Goal: Information Seeking & Learning: Stay updated

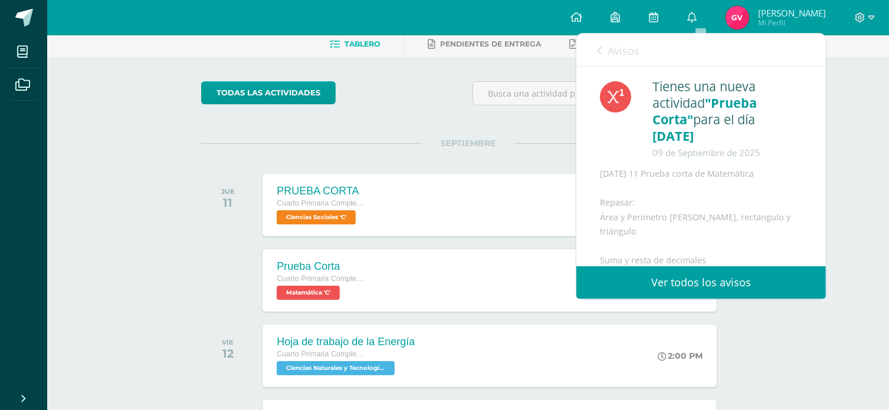
scroll to position [27, 0]
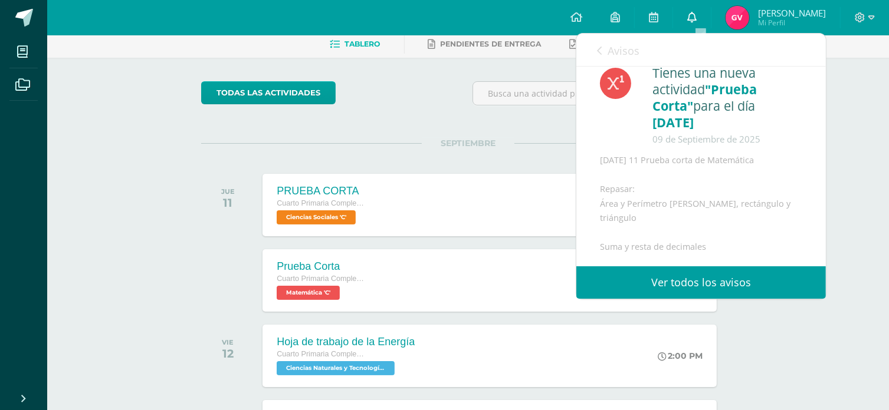
click at [696, 11] on span at bounding box center [691, 17] width 9 height 13
click at [696, 18] on icon at bounding box center [691, 17] width 9 height 11
click at [711, 279] on link "Ver todos los avisos" at bounding box center [700, 283] width 249 height 32
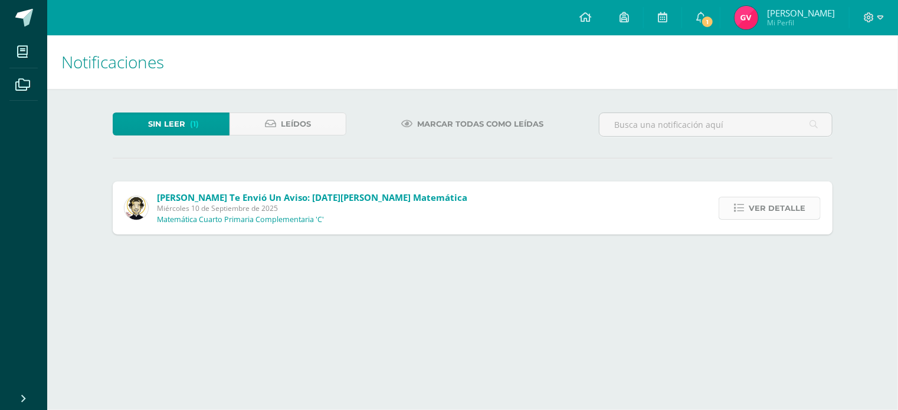
click at [771, 209] on span "Ver detalle" at bounding box center [776, 209] width 57 height 22
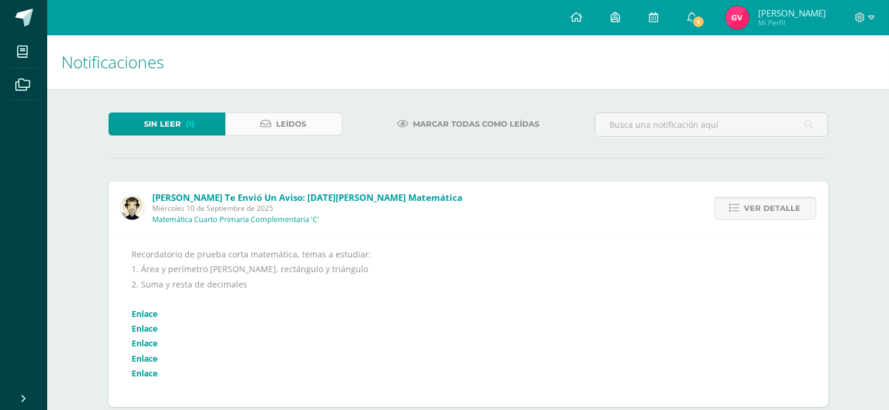
click at [290, 127] on span "Leídos" at bounding box center [292, 124] width 30 height 22
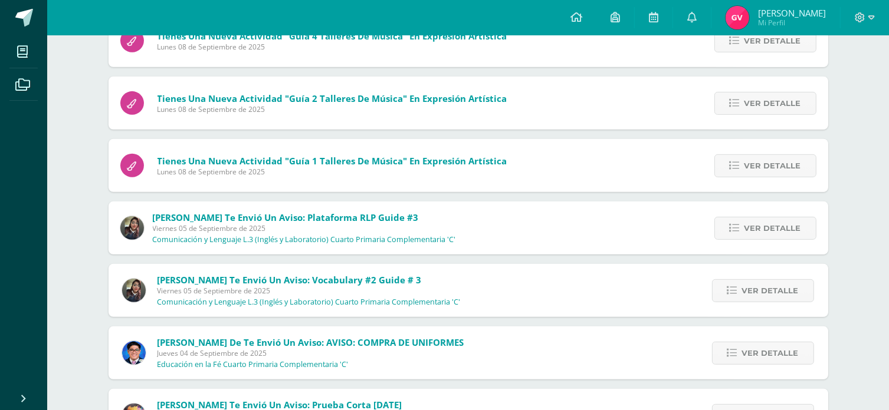
scroll to position [568, 0]
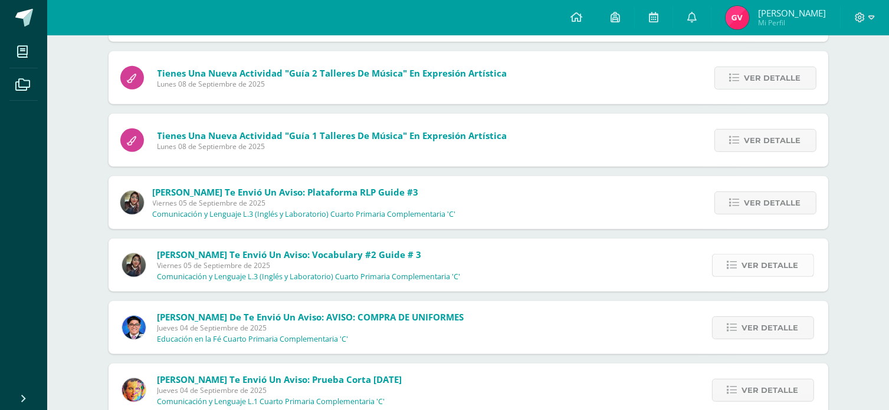
click at [776, 264] on span "Ver detalle" at bounding box center [770, 266] width 57 height 22
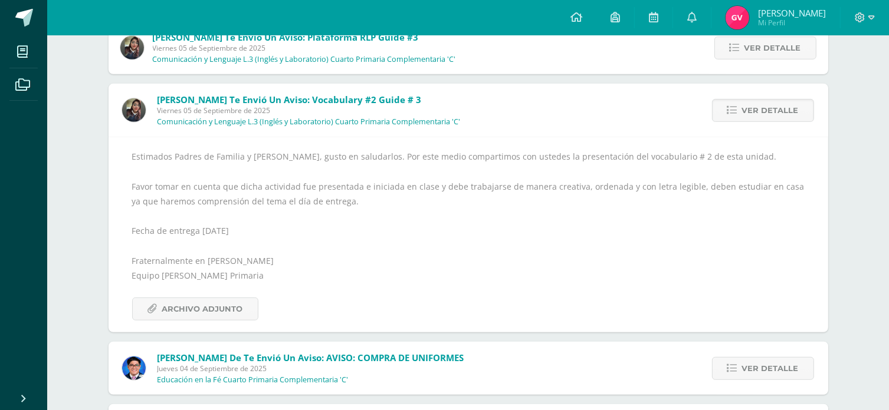
scroll to position [745, 0]
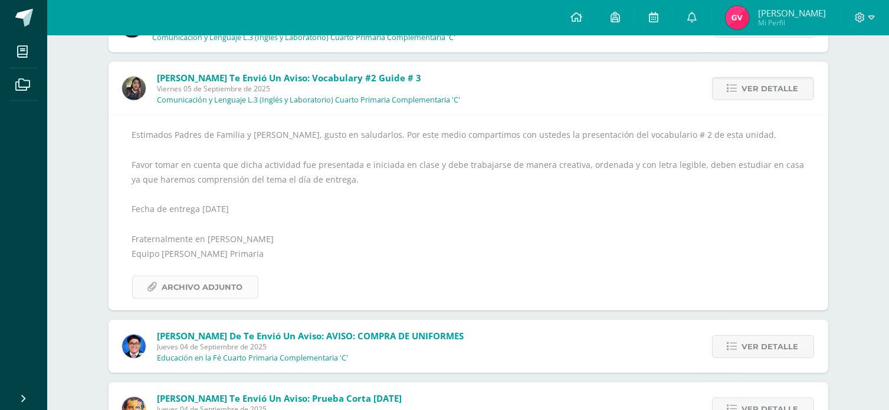
click at [219, 294] on span "Archivo Adjunto" at bounding box center [202, 288] width 81 height 22
click at [756, 89] on span "Ver detalle" at bounding box center [770, 89] width 57 height 22
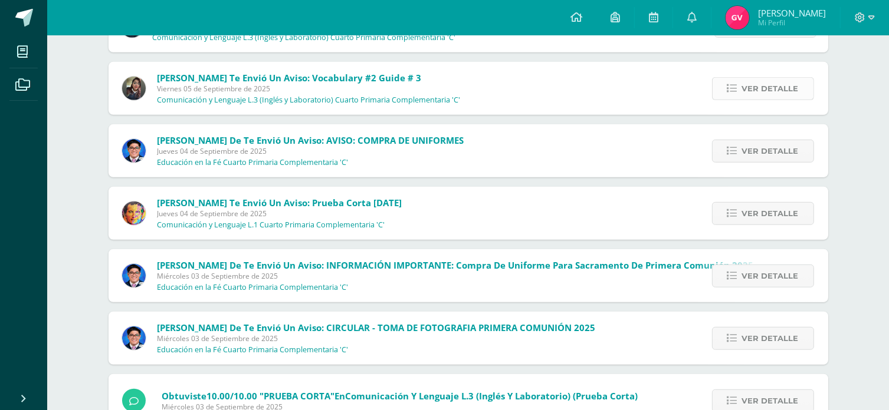
drag, startPoint x: 758, startPoint y: 77, endPoint x: 748, endPoint y: 88, distance: 15.0
click at [755, 82] on span "Ver detalle" at bounding box center [770, 89] width 57 height 22
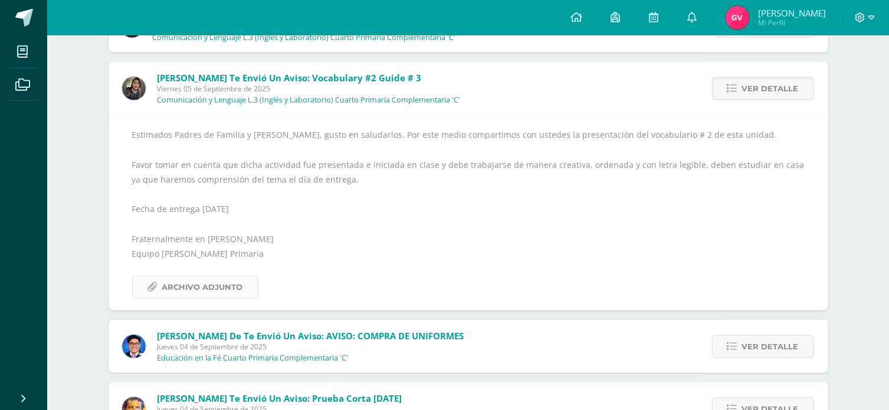
click at [170, 286] on span "Archivo Adjunto" at bounding box center [202, 288] width 81 height 22
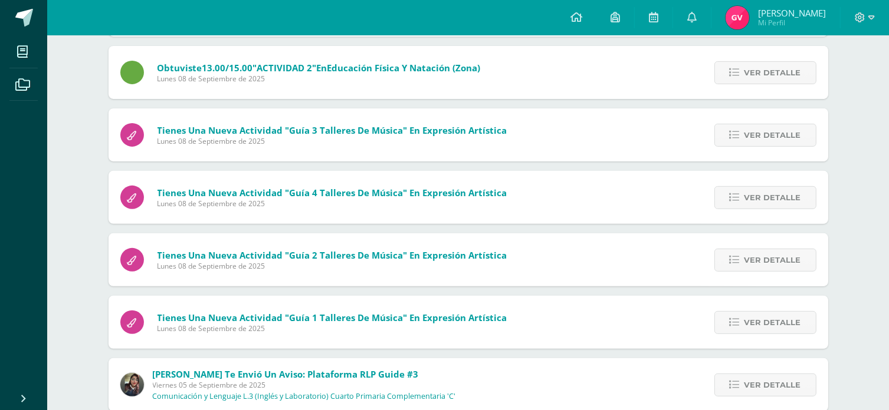
scroll to position [27, 0]
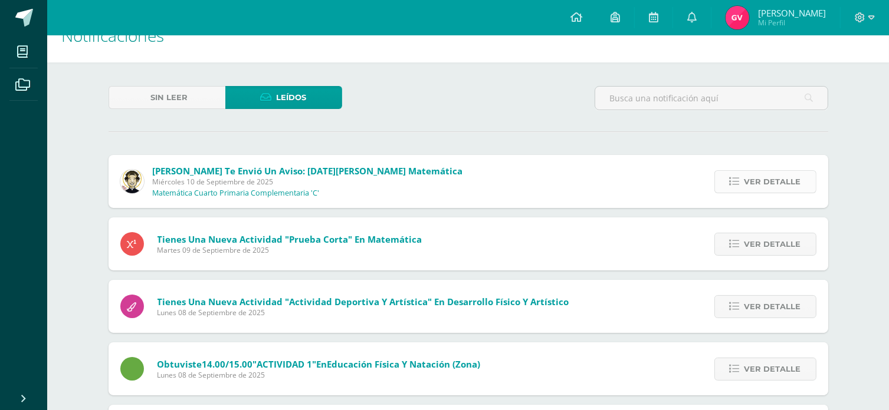
click at [757, 185] on span "Ver detalle" at bounding box center [772, 182] width 57 height 22
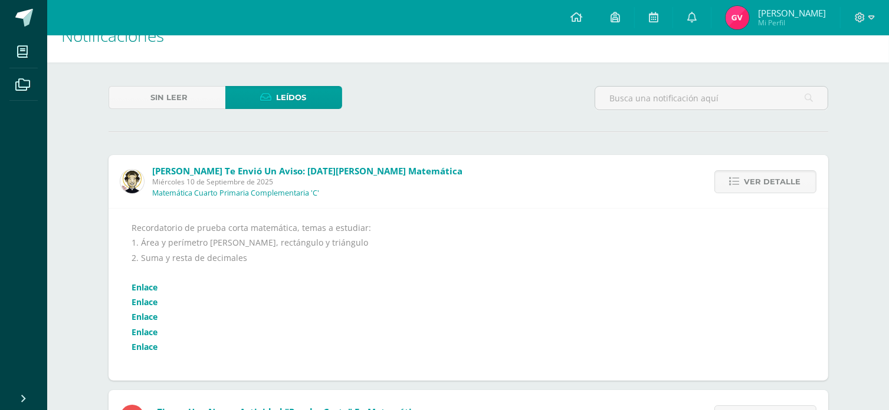
click at [150, 287] on link "Enlace" at bounding box center [145, 287] width 26 height 11
click at [146, 301] on link "Enlace" at bounding box center [145, 302] width 26 height 11
click at [144, 311] on link "Enlace" at bounding box center [145, 316] width 26 height 11
click at [149, 336] on link "Enlace" at bounding box center [145, 332] width 26 height 11
click at [152, 349] on link "Enlace" at bounding box center [145, 346] width 26 height 11
